Goal: Task Accomplishment & Management: Use online tool/utility

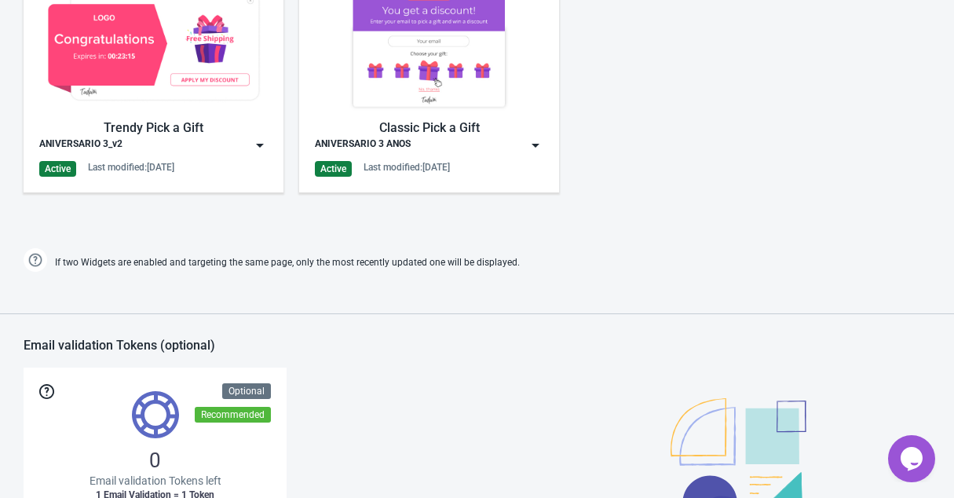
scroll to position [732, 0]
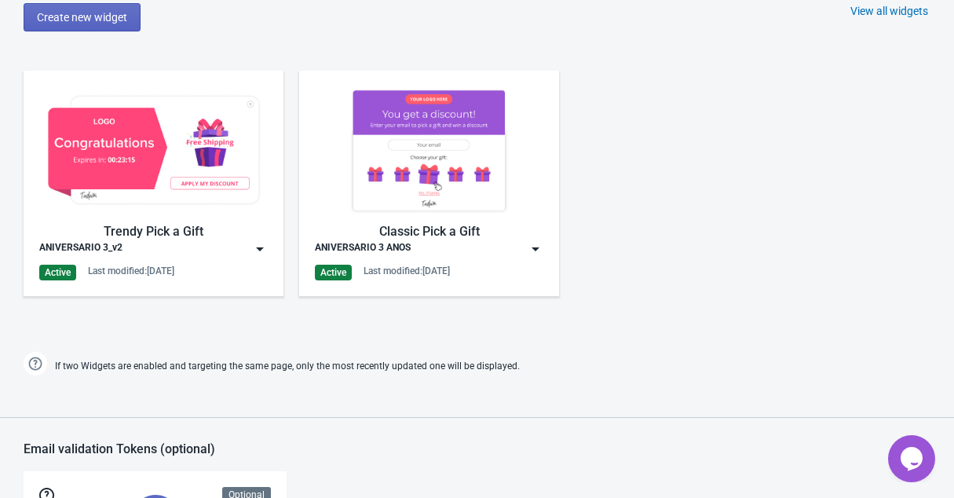
click at [252, 248] on img at bounding box center [260, 249] width 16 height 16
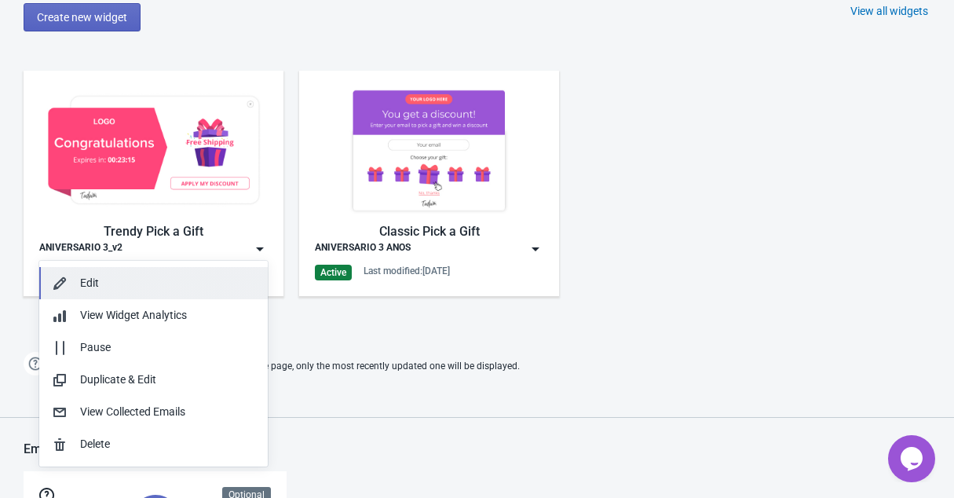
click at [120, 283] on div "Edit" at bounding box center [167, 283] width 175 height 16
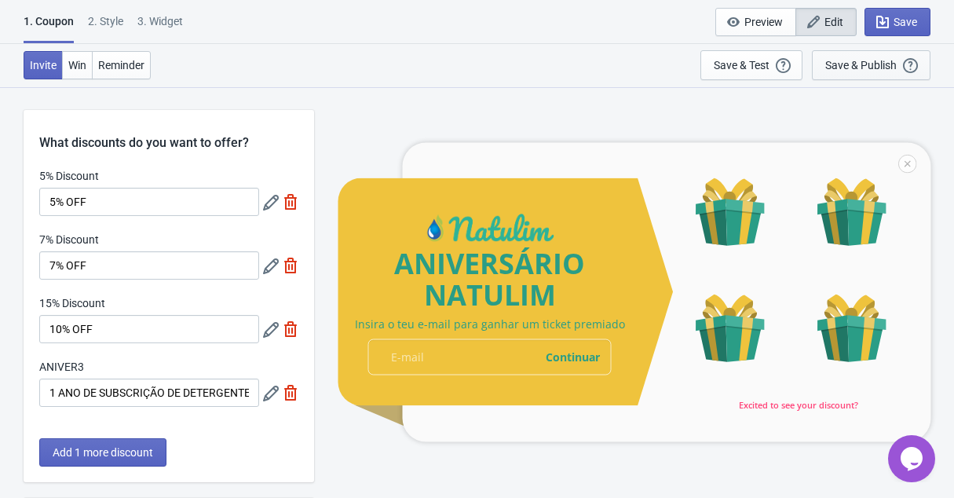
click at [855, 70] on div "Save & Publish" at bounding box center [860, 65] width 71 height 13
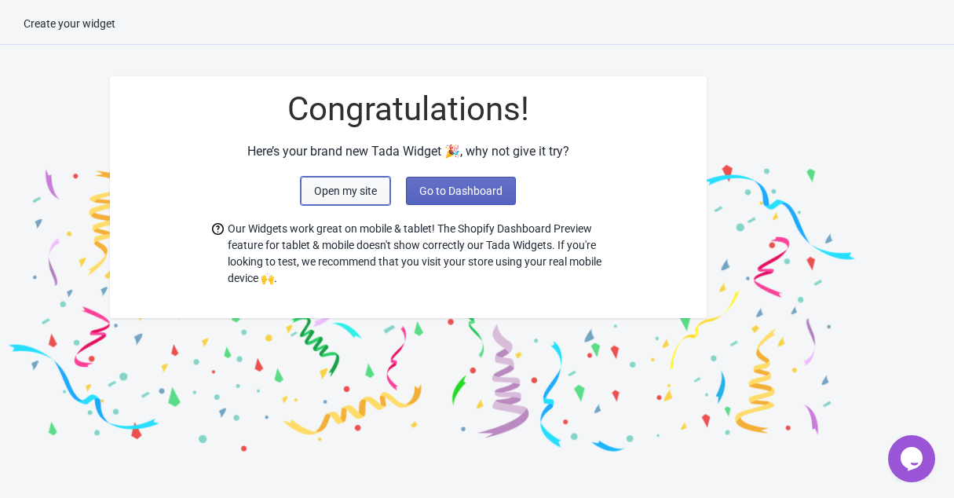
click at [348, 192] on span "Open my site" at bounding box center [345, 191] width 63 height 13
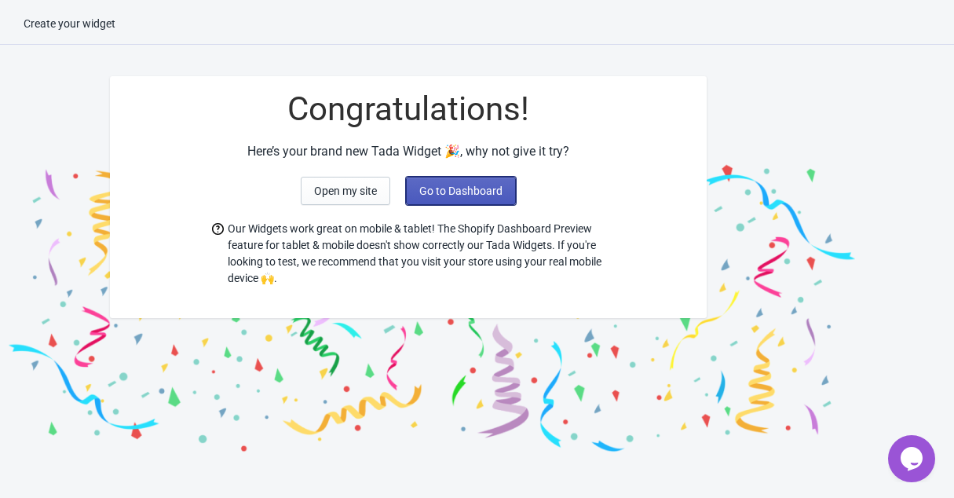
click at [456, 199] on button "Go to Dashboard" at bounding box center [461, 191] width 110 height 28
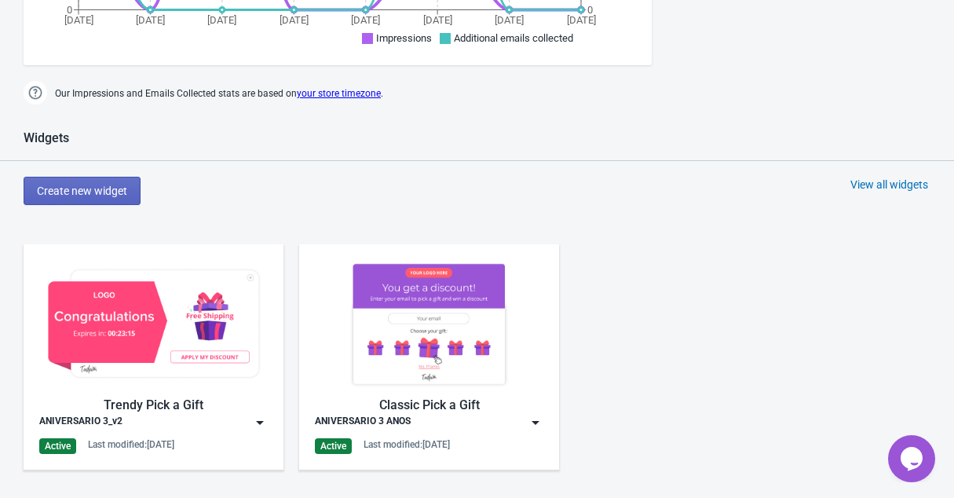
scroll to position [654, 0]
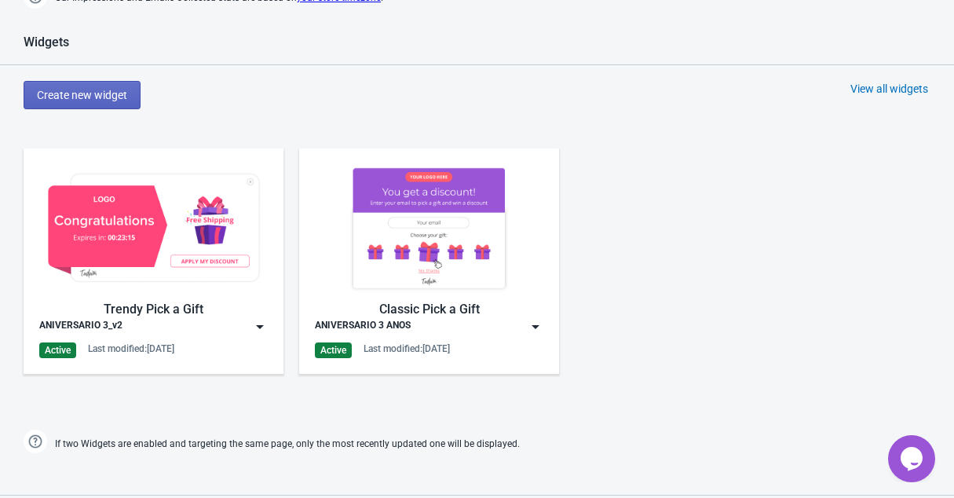
click at [185, 320] on div "ANIVERSARIO 3_v2" at bounding box center [153, 327] width 229 height 16
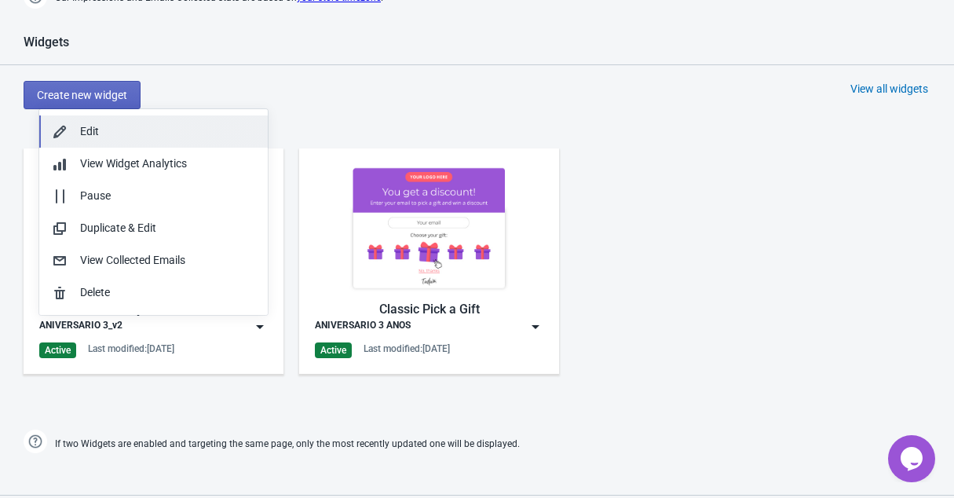
click at [87, 130] on div "Edit" at bounding box center [167, 131] width 175 height 16
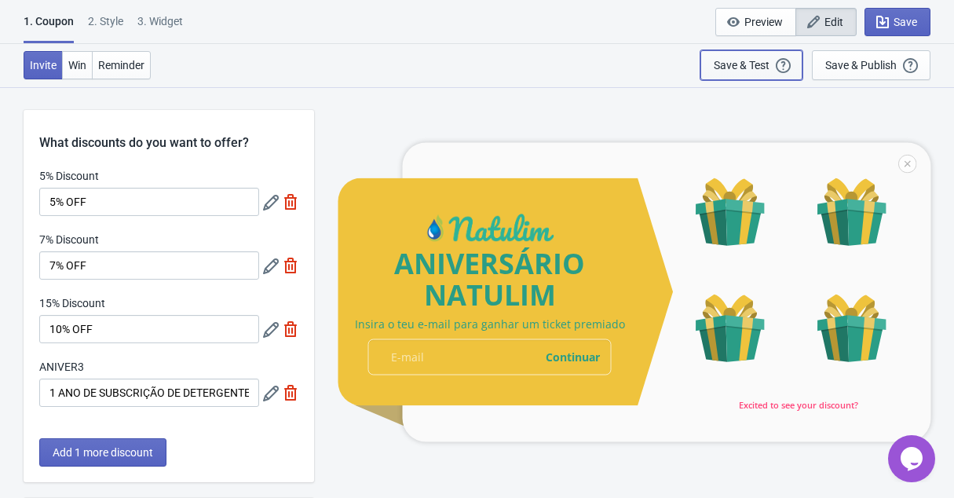
click at [745, 64] on div "Save & Test" at bounding box center [742, 65] width 56 height 13
